Goal: Information Seeking & Learning: Find specific page/section

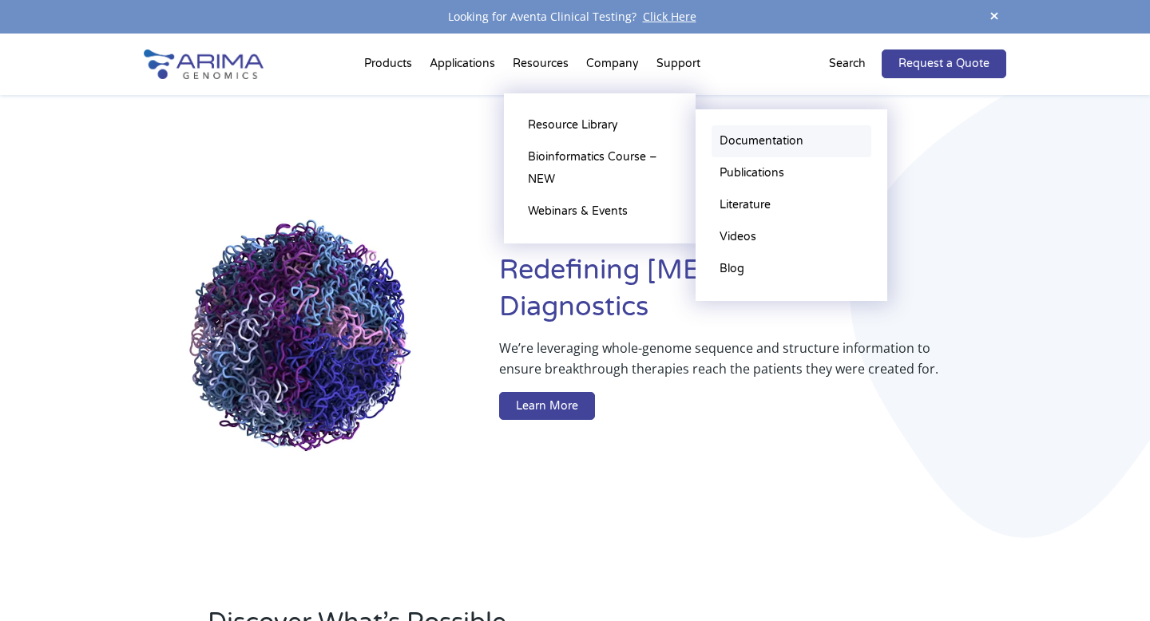
click at [746, 144] on link "Documentation" at bounding box center [791, 141] width 160 height 32
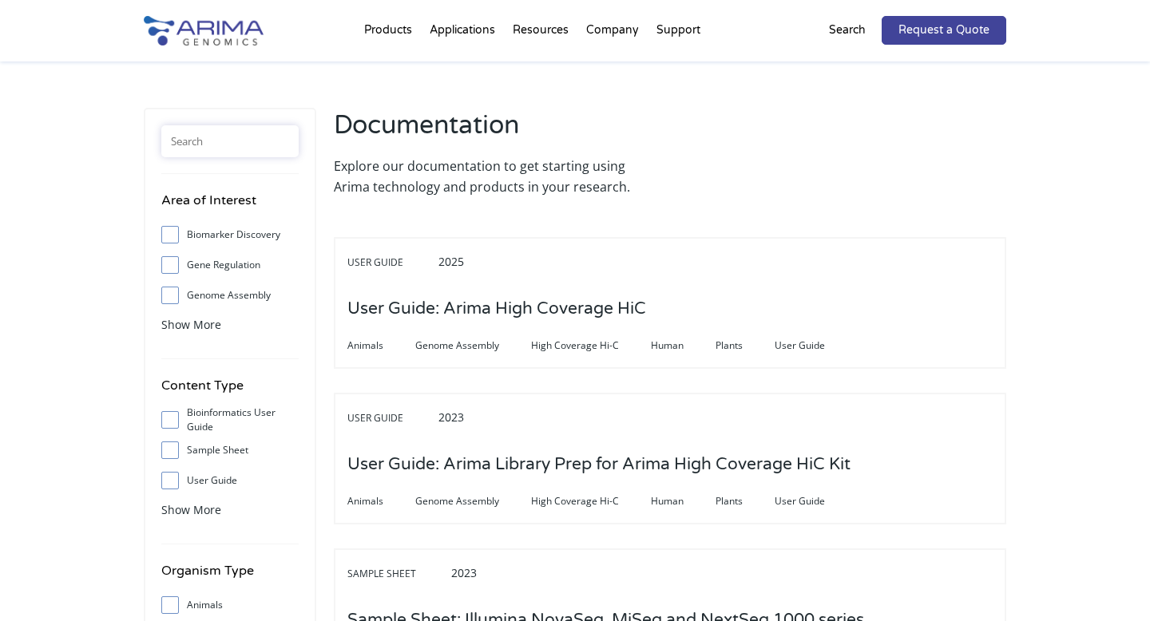
click at [255, 129] on input "text" at bounding box center [229, 141] width 137 height 32
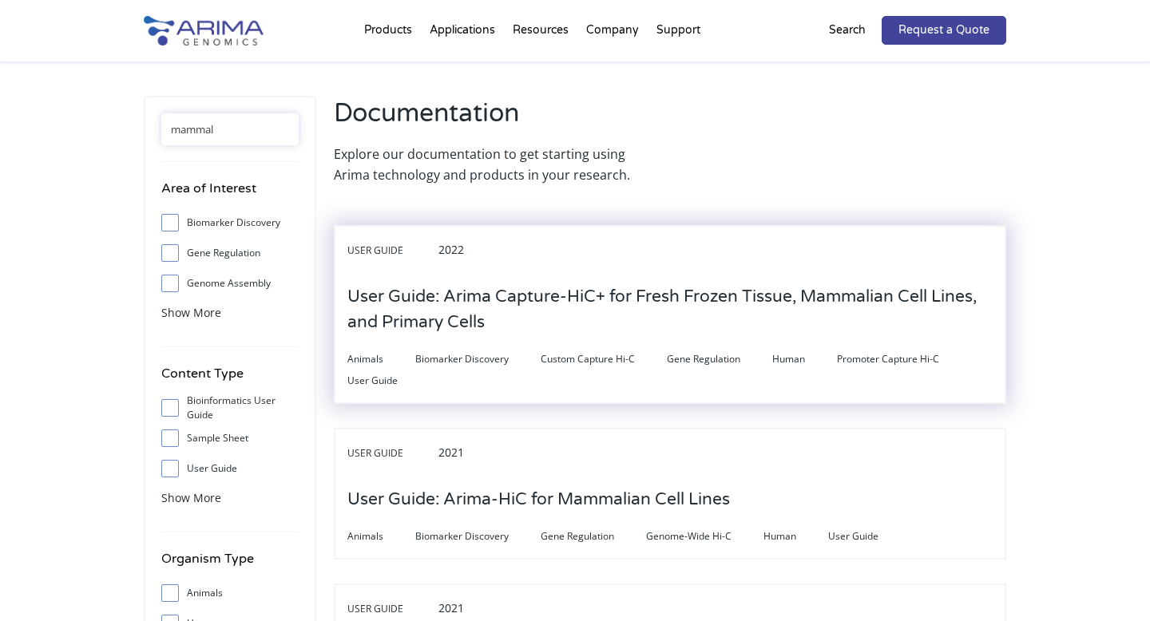
scroll to position [57, 0]
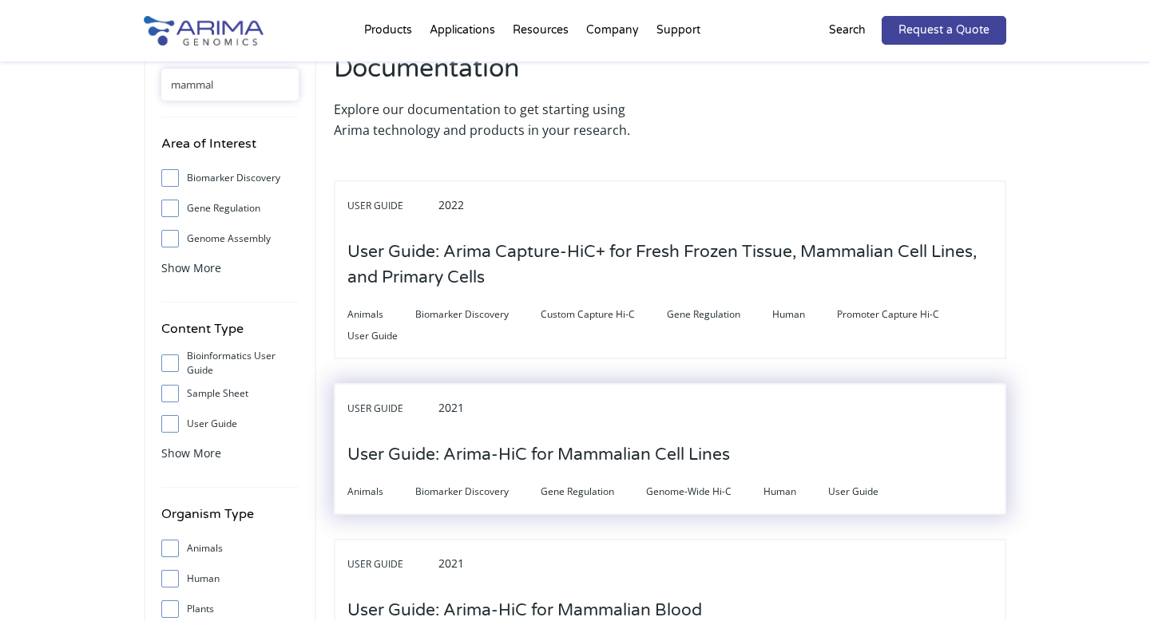
type input "mammal"
